Goal: Task Accomplishment & Management: Complete application form

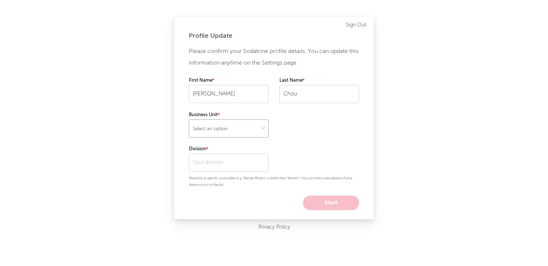
click at [246, 126] on select "Select an option" at bounding box center [229, 128] width 80 height 18
click at [250, 123] on select "Select an option" at bounding box center [229, 128] width 80 height 18
click at [238, 165] on input "text" at bounding box center [229, 162] width 80 height 18
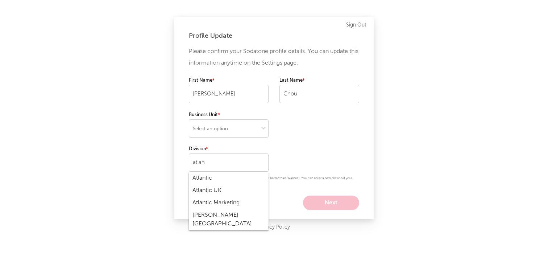
click at [223, 204] on div "Atlantic Marketing" at bounding box center [229, 202] width 80 height 12
type input "Atlantic Marketing"
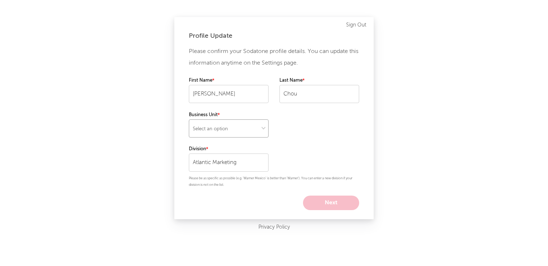
click at [245, 136] on select "Select an option" at bounding box center [229, 128] width 80 height 18
click at [257, 125] on select "Select an option" at bounding box center [229, 128] width 80 height 18
select select "other"
click at [189, 119] on select "Select an option" at bounding box center [229, 128] width 80 height 18
click at [329, 205] on button "Next" at bounding box center [331, 202] width 56 height 14
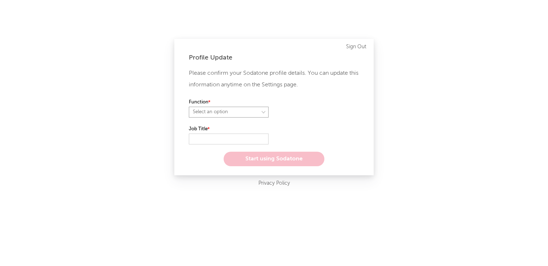
click at [235, 112] on select "Select an option" at bounding box center [229, 112] width 80 height 11
select select "marketing"
click at [189, 107] on select "Select an option" at bounding box center [229, 112] width 80 height 11
click at [222, 134] on input "text" at bounding box center [229, 138] width 80 height 11
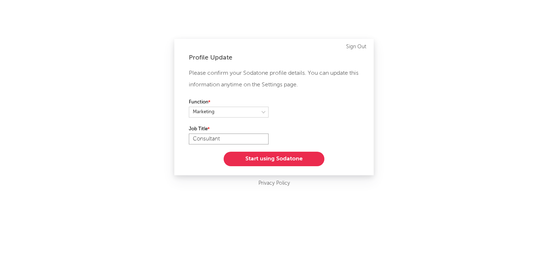
click at [192, 139] on input "Consultant" at bounding box center [229, 138] width 80 height 11
type input "Marketing Consultant"
click at [247, 162] on button "Start using Sodatone" at bounding box center [274, 158] width 101 height 14
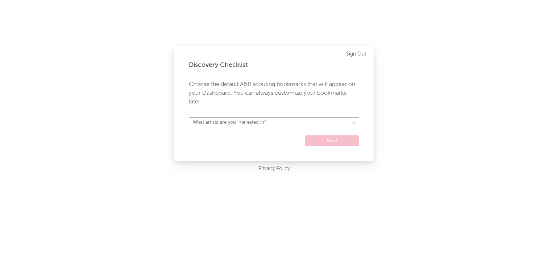
click at [255, 122] on select "What artists are you interested in? Argentina Asia General Australia Austria Be…" at bounding box center [274, 122] width 170 height 11
select select "17"
click at [189, 117] on select "What artists are you interested in? Argentina Asia General Australia Austria Be…" at bounding box center [274, 122] width 170 height 11
click at [329, 144] on button "Next" at bounding box center [332, 140] width 54 height 11
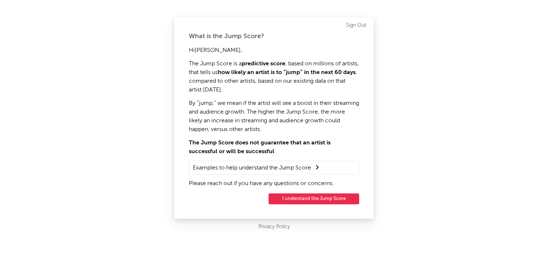
click at [303, 200] on button "I understand the Jump Score" at bounding box center [314, 198] width 91 height 11
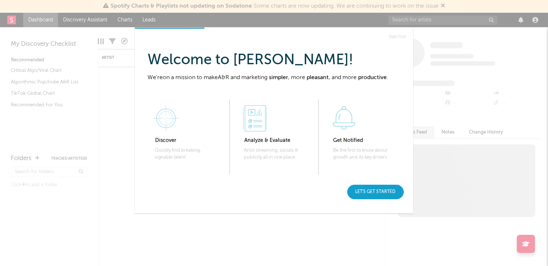
click at [366, 195] on div "Let's get started" at bounding box center [375, 191] width 57 height 14
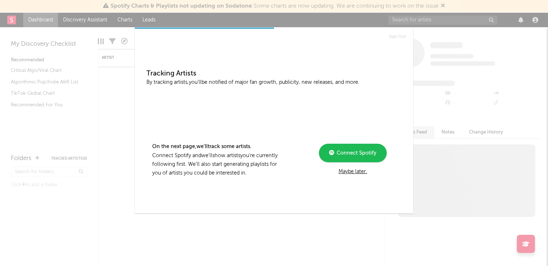
click at [358, 174] on div "Maybe later." at bounding box center [352, 171] width 97 height 9
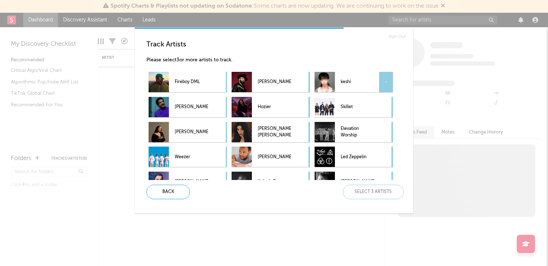
click at [359, 81] on p "keshi" at bounding box center [357, 82] width 33 height 16
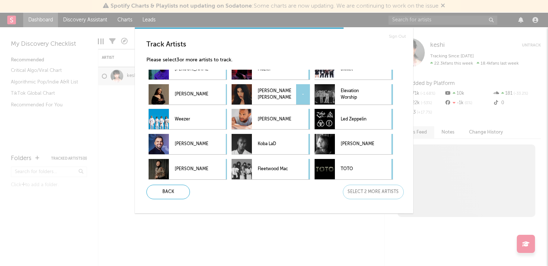
scroll to position [40, 0]
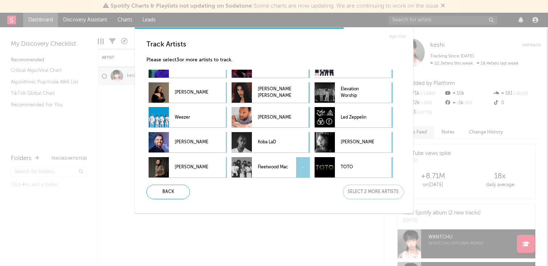
click at [259, 163] on p "Fleetwood Mac" at bounding box center [274, 167] width 33 height 16
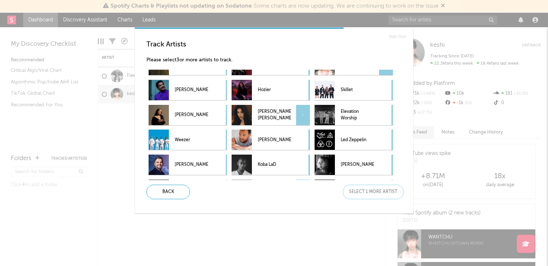
scroll to position [5, 0]
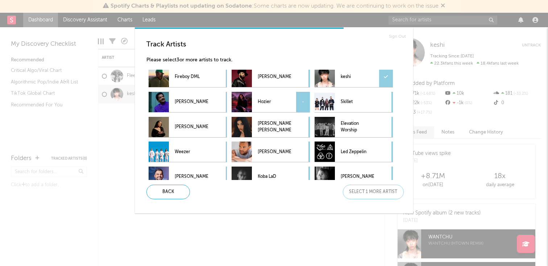
click at [280, 103] on p "Hozier" at bounding box center [274, 102] width 33 height 16
click at [365, 187] on div "Next" at bounding box center [373, 191] width 61 height 14
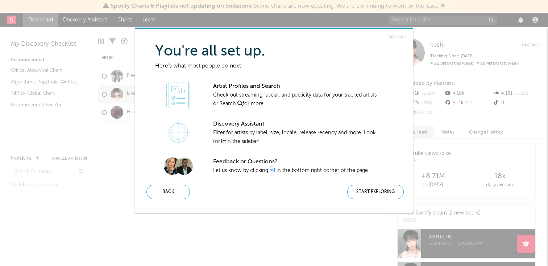
click at [365, 187] on div "Start Exploring" at bounding box center [375, 191] width 57 height 14
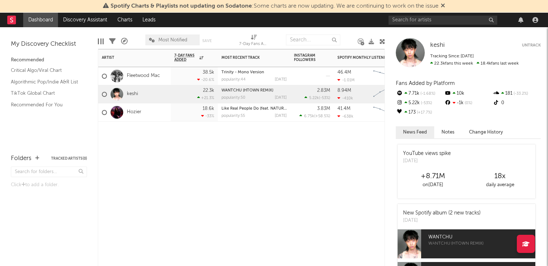
click at [303, 92] on div "2.83M 5.22k ( -53 % )" at bounding box center [312, 94] width 36 height 18
click at [275, 115] on div "2025-05-15" at bounding box center [281, 116] width 12 height 4
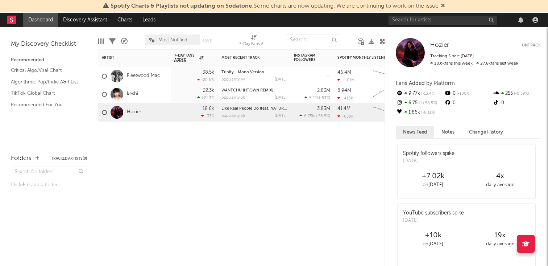
click at [525, 46] on button "Untrack" at bounding box center [531, 45] width 19 height 7
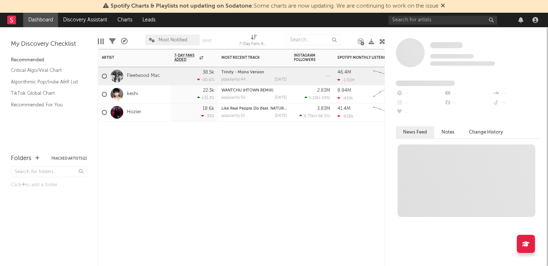
click at [257, 76] on div "Trinity - Mono Version popularity: 44 2025-05-15" at bounding box center [253, 76] width 65 height 18
click at [156, 78] on link "Fleetwood Mac" at bounding box center [143, 76] width 33 height 6
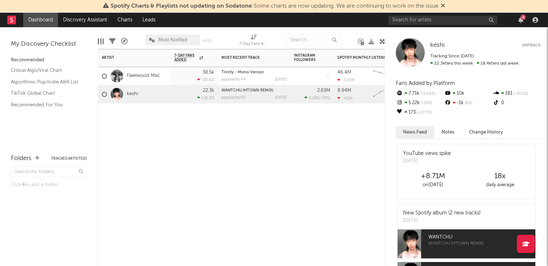
click at [172, 75] on div "38.5k -20.6 %" at bounding box center [194, 76] width 47 height 18
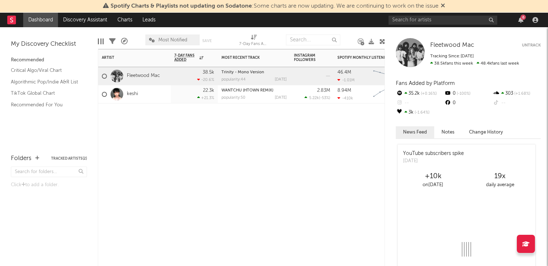
click at [533, 43] on button "Untrack" at bounding box center [531, 45] width 19 height 7
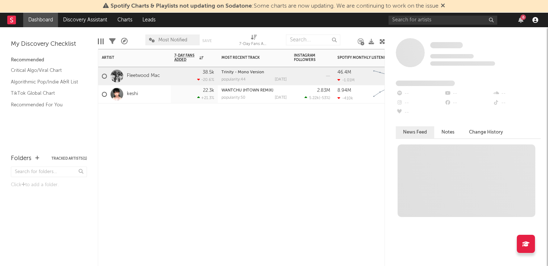
click at [537, 22] on icon "button" at bounding box center [535, 20] width 6 height 6
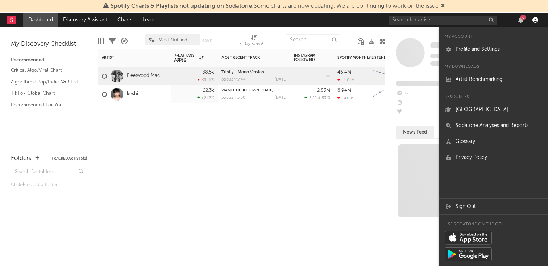
click at [537, 22] on icon "button" at bounding box center [535, 20] width 6 height 6
